Goal: Transaction & Acquisition: Purchase product/service

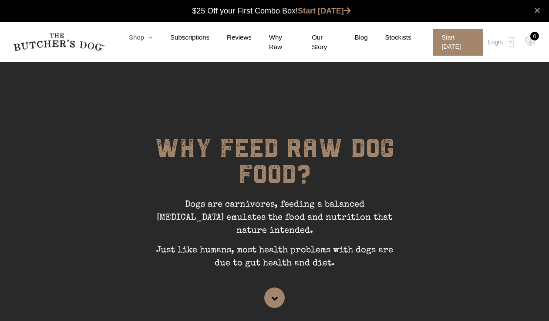
click at [140, 36] on link "Shop" at bounding box center [132, 38] width 41 height 10
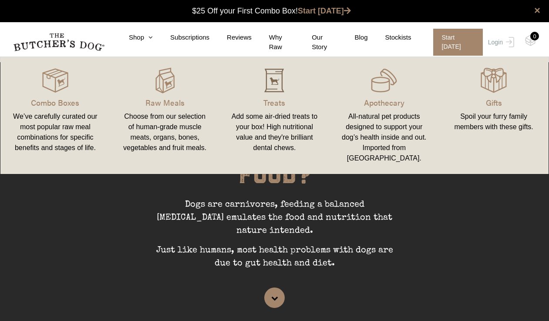
click at [271, 84] on img at bounding box center [274, 81] width 26 height 26
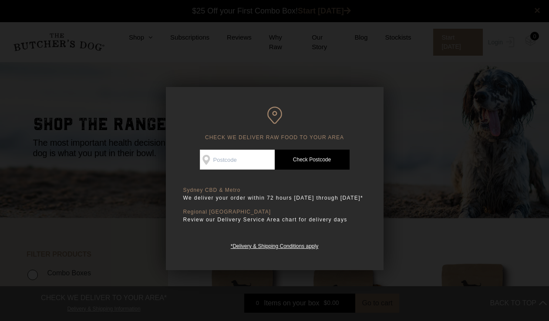
scroll to position [0, 0]
click at [399, 208] on div at bounding box center [274, 160] width 549 height 321
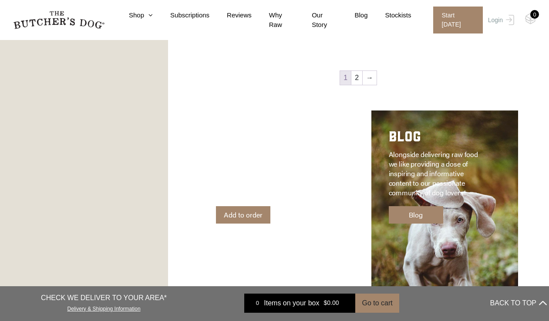
scroll to position [1225, 0]
